Goal: Transaction & Acquisition: Subscribe to service/newsletter

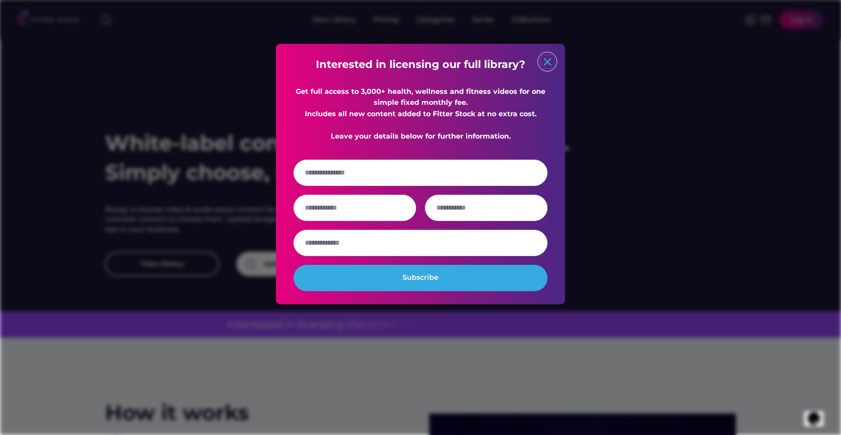
click at [545, 62] on text "close" at bounding box center [547, 61] width 13 height 13
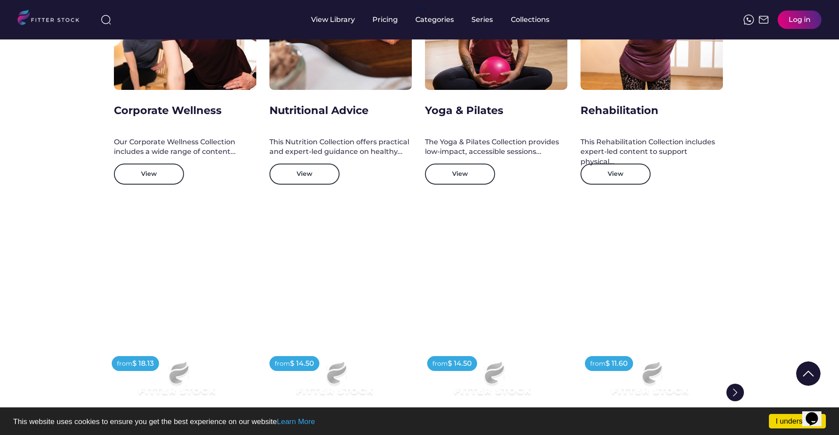
scroll to position [1282, 0]
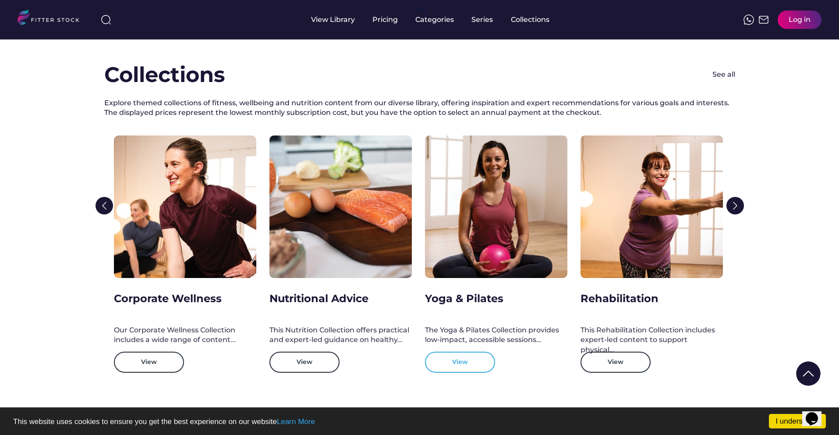
click at [455, 353] on button "View" at bounding box center [460, 361] width 70 height 21
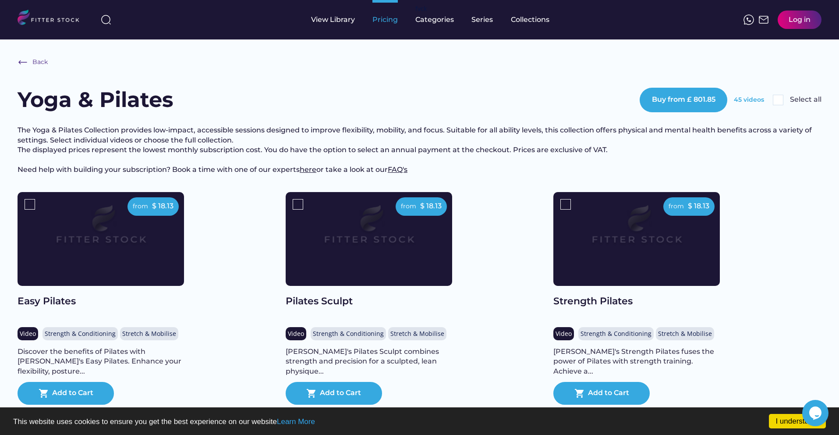
click at [378, 18] on div "Pricing" at bounding box center [384, 20] width 25 height 10
